Goal: Complete application form

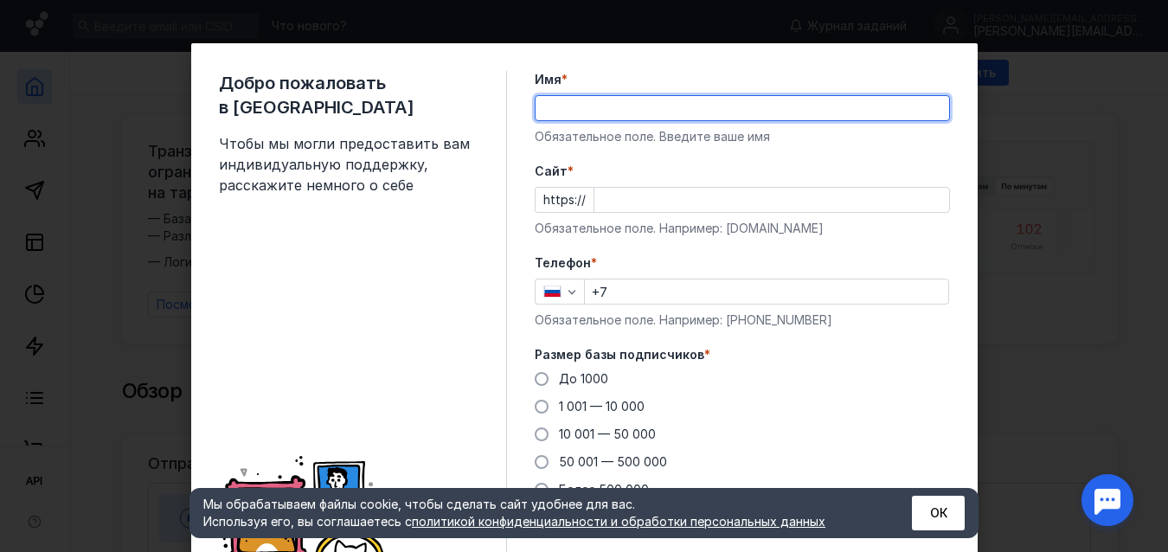
click at [538, 105] on input "Имя *" at bounding box center [743, 108] width 414 height 24
type input "[PERSON_NAME]"
type input "[PHONE_NUMBER]"
type input "[PERSON_NAME]"
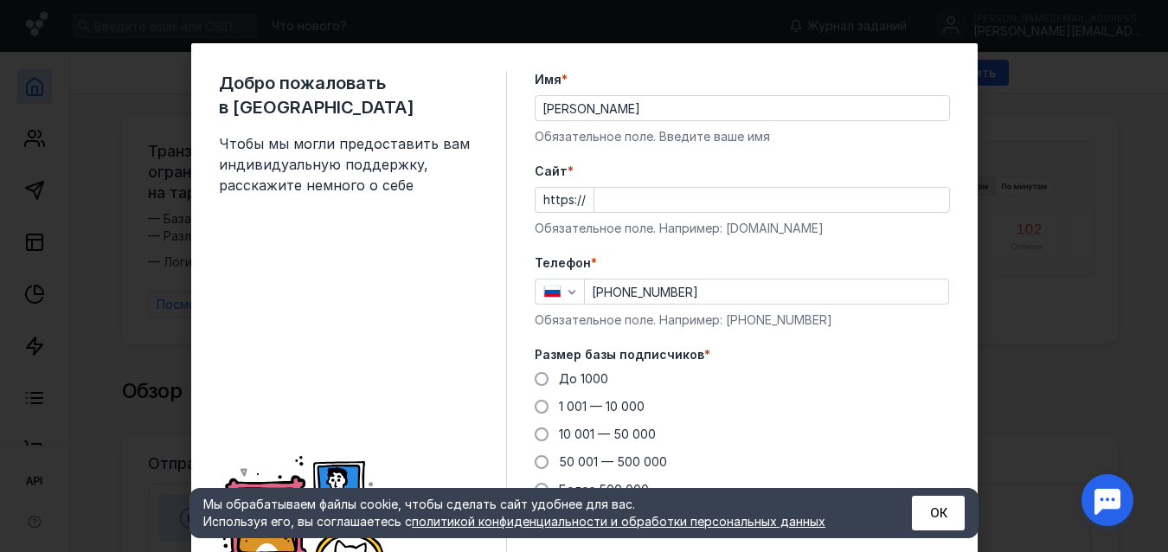
click at [542, 167] on span "Cайт" at bounding box center [551, 171] width 33 height 17
click at [595, 188] on input "Cайт *" at bounding box center [772, 200] width 355 height 24
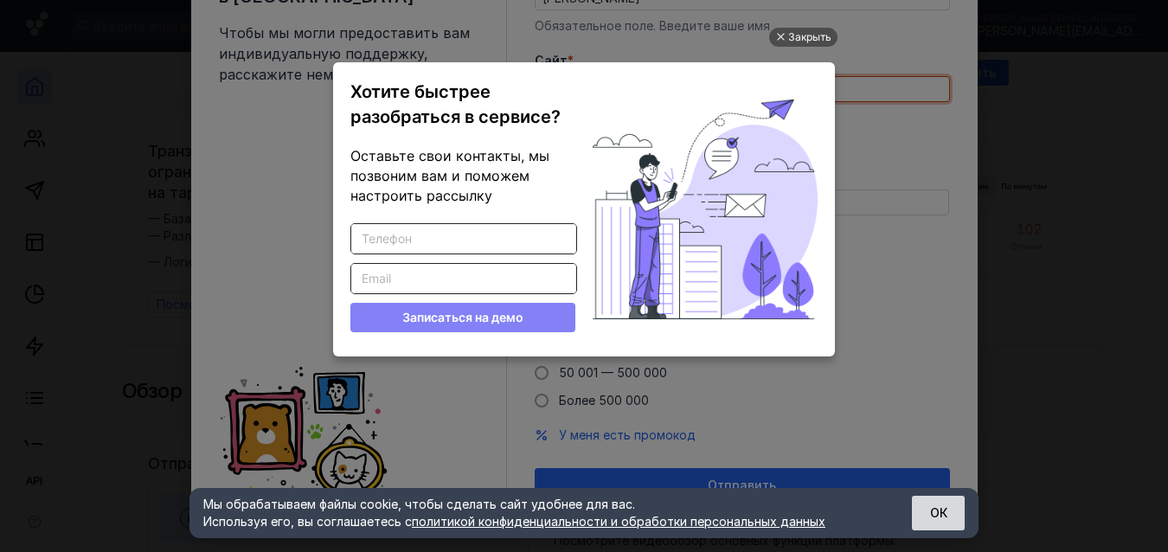
click at [935, 513] on button "ОК" at bounding box center [938, 513] width 53 height 35
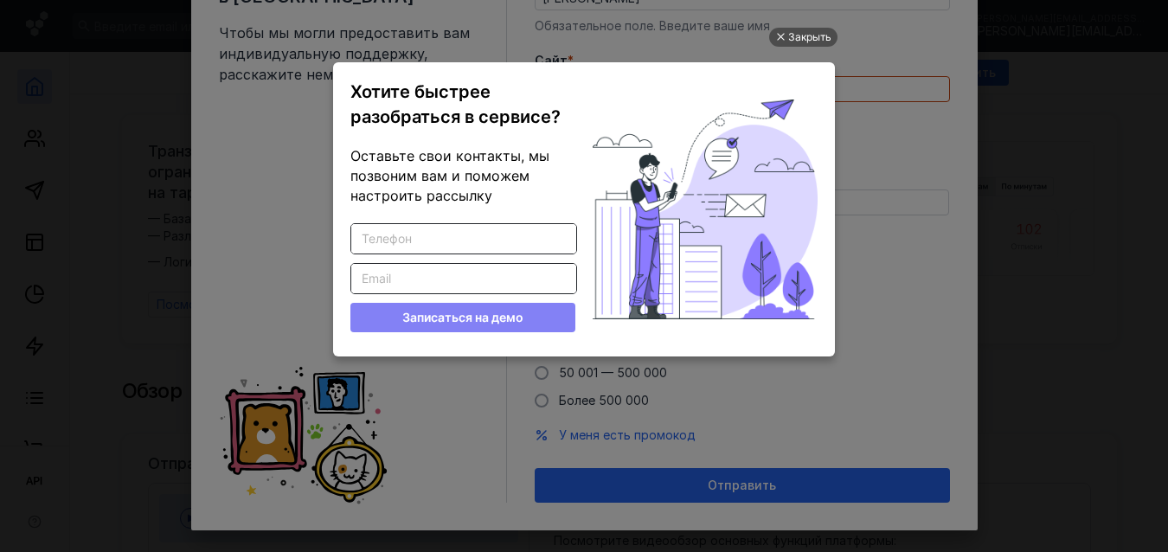
click at [259, 166] on ul "Закрыть Хотите быстрее разобраться в сервисе? Оставьте свои контакты, мы позвон…" at bounding box center [584, 278] width 1168 height 552
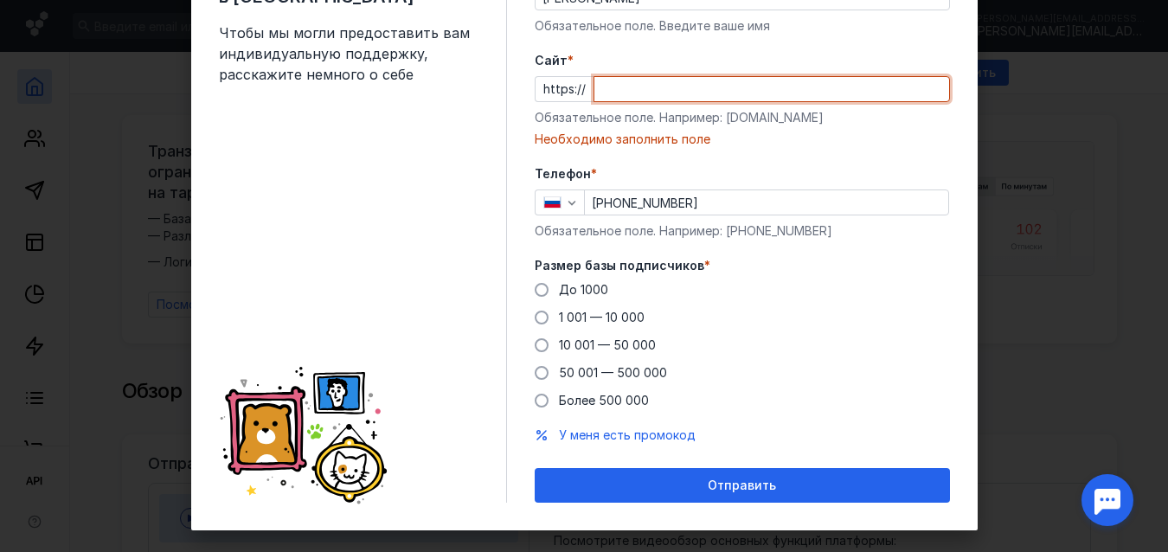
click at [595, 91] on input "Cайт *" at bounding box center [772, 89] width 355 height 24
paste input "[DOMAIN_NAME]"
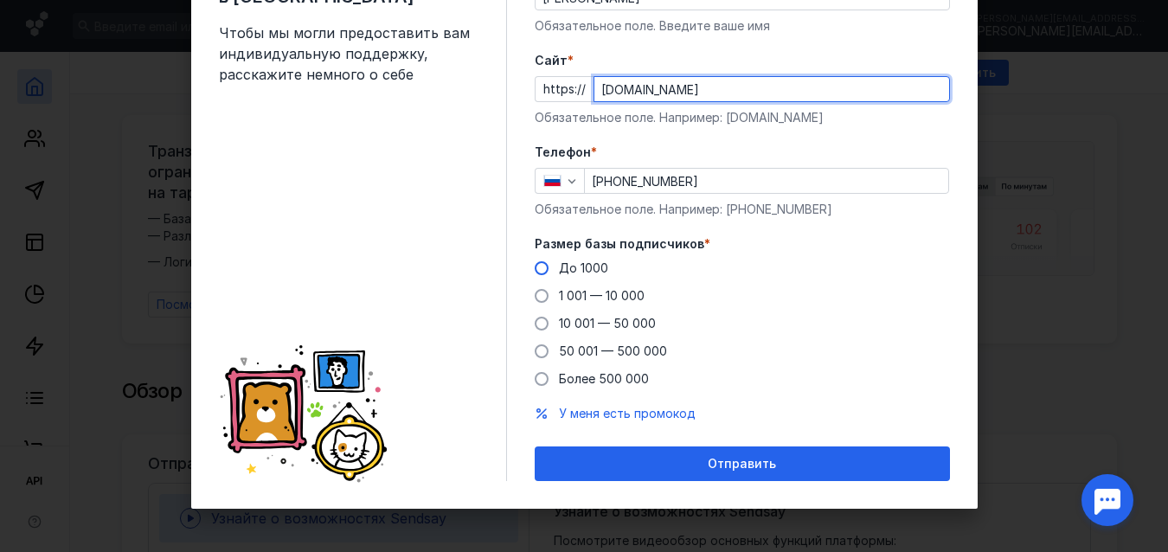
type input "[DOMAIN_NAME]"
click at [535, 267] on span at bounding box center [542, 268] width 14 height 14
click at [0, 0] on input "До 1000" at bounding box center [0, 0] width 0 height 0
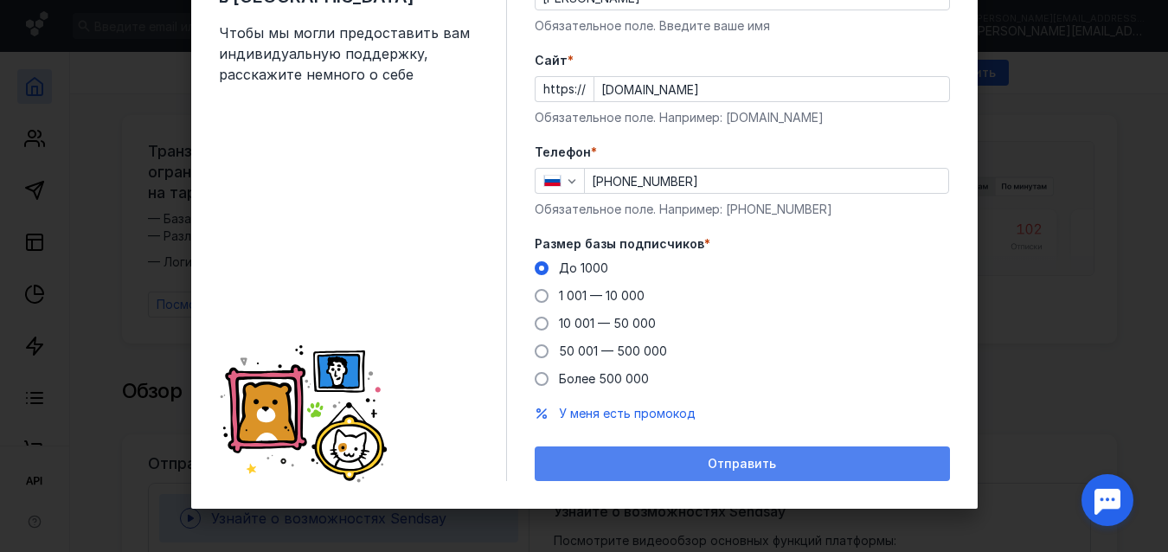
click at [773, 459] on div "Отправить" at bounding box center [742, 464] width 398 height 15
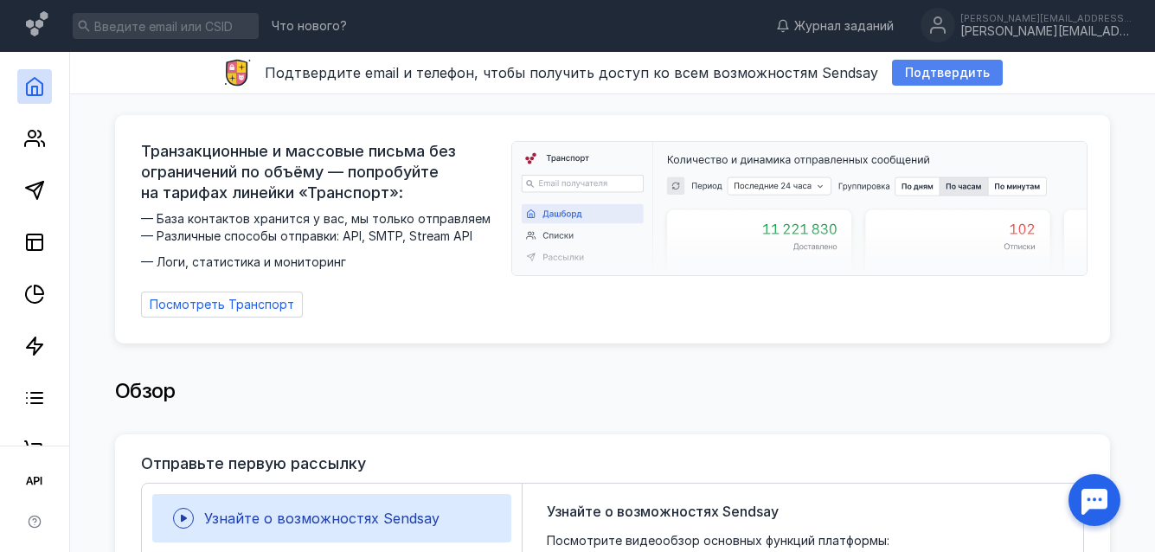
click at [935, 67] on span "Подтвердить" at bounding box center [947, 73] width 85 height 15
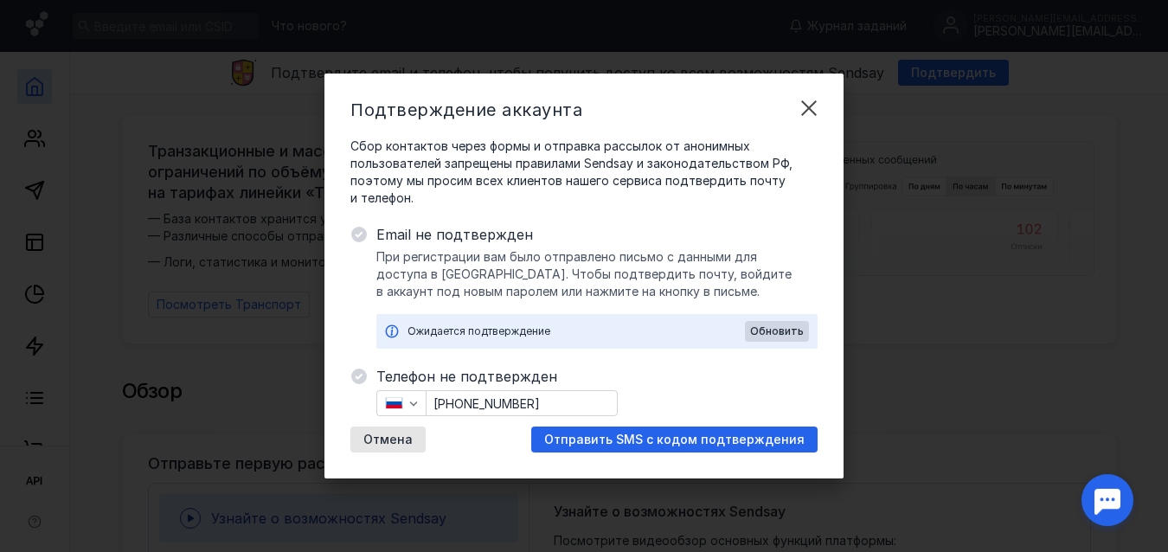
click at [353, 234] on icon at bounding box center [359, 235] width 16 height 16
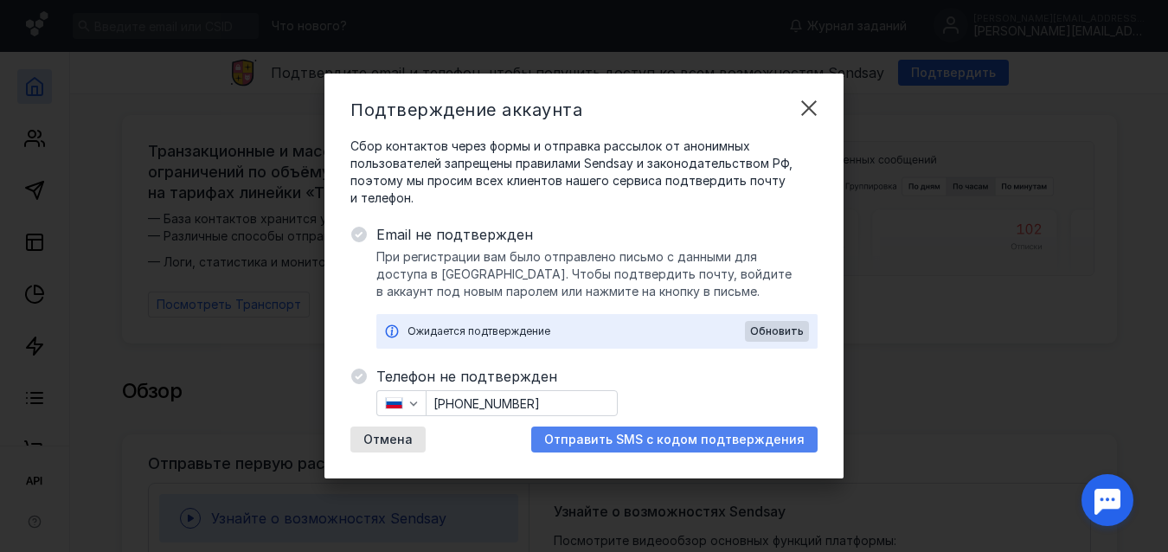
click at [644, 439] on span "Отправить SMS с кодом подтверждения" at bounding box center [674, 440] width 260 height 15
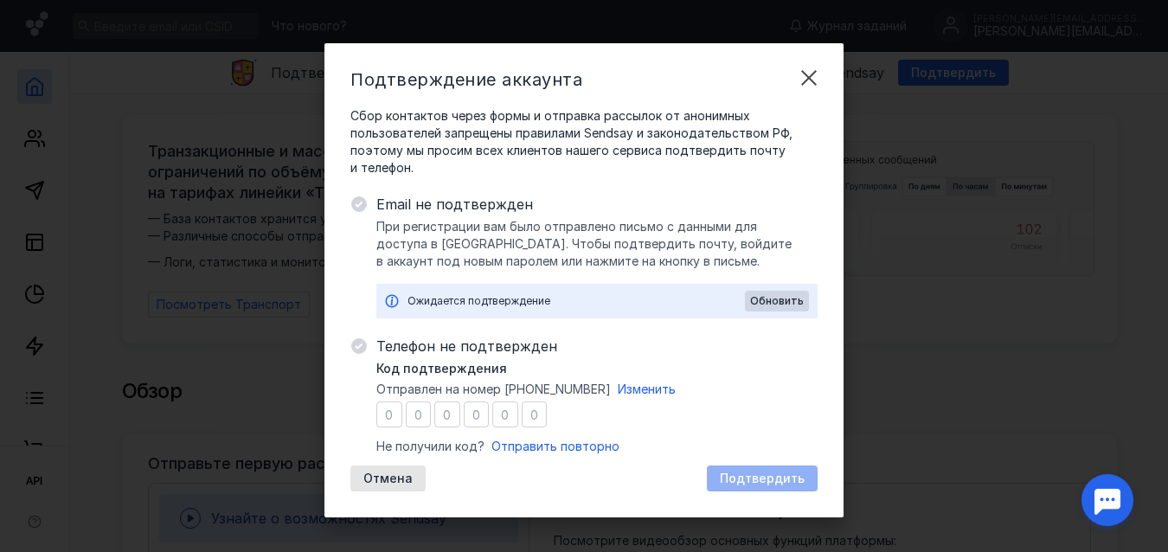
type input "7"
type input "9"
type input "4"
type input "6"
type input "7"
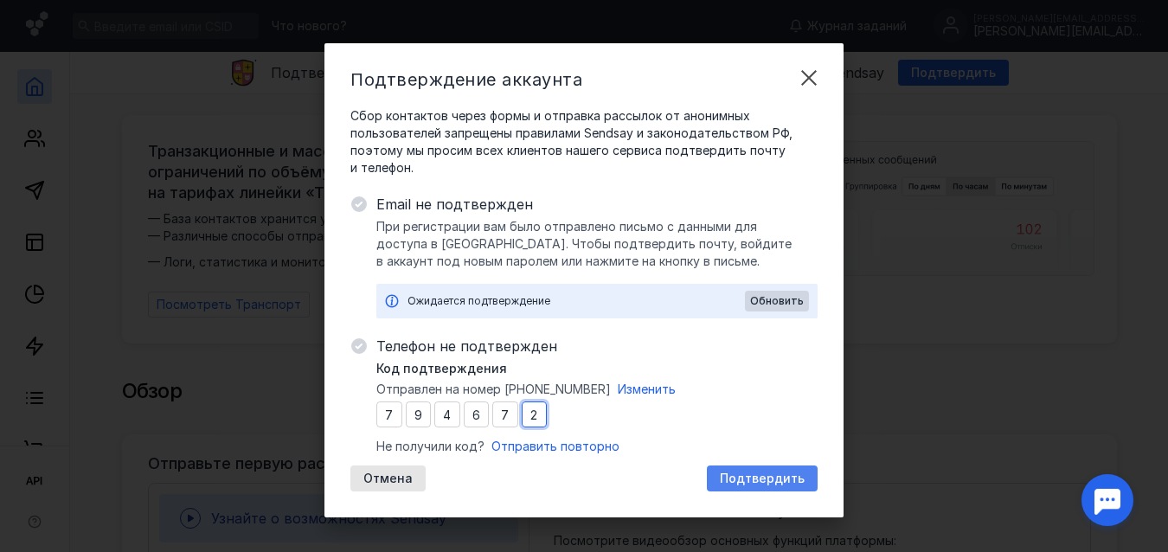
type input "2"
click at [735, 475] on span "Подтвердить" at bounding box center [762, 479] width 85 height 15
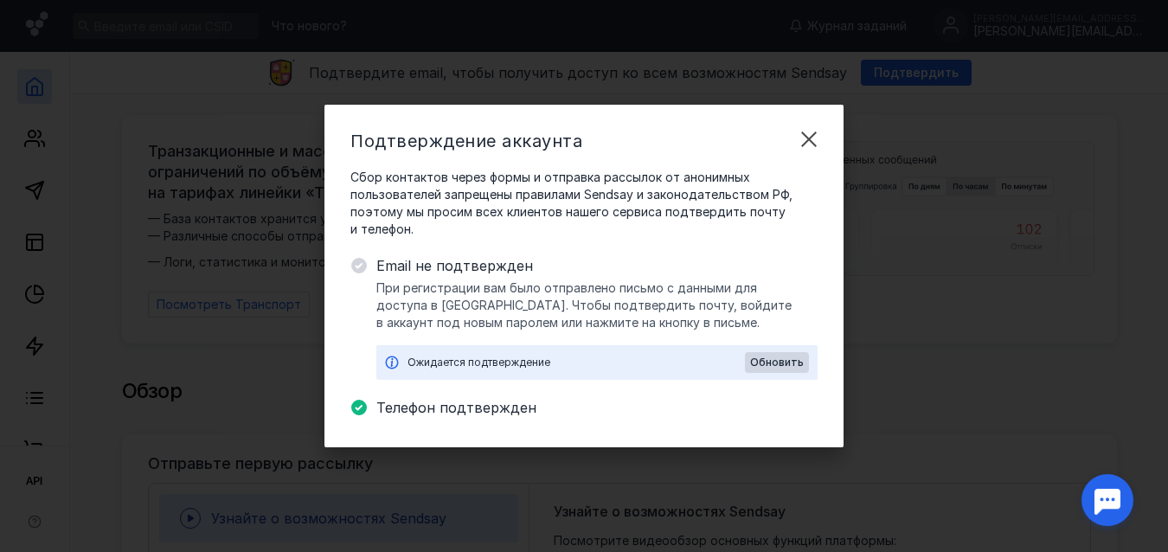
click at [356, 263] on icon at bounding box center [359, 266] width 16 height 16
